Goal: Register for event/course

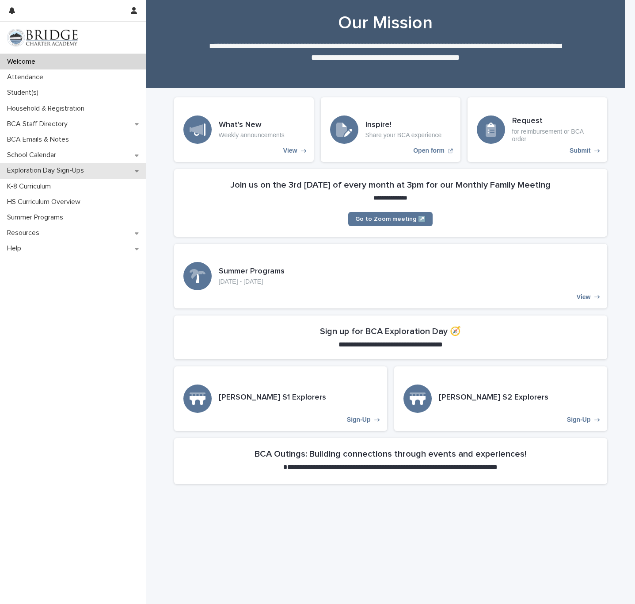
click at [121, 178] on div "Exploration Day Sign-Ups" at bounding box center [73, 170] width 146 height 15
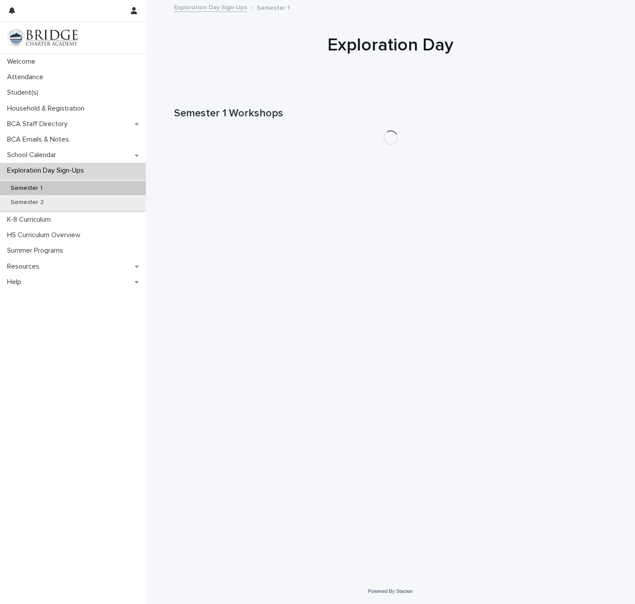
click at [32, 192] on p "Semester 1" at bounding box center [27, 188] width 46 height 8
